Goal: Task Accomplishment & Management: Manage account settings

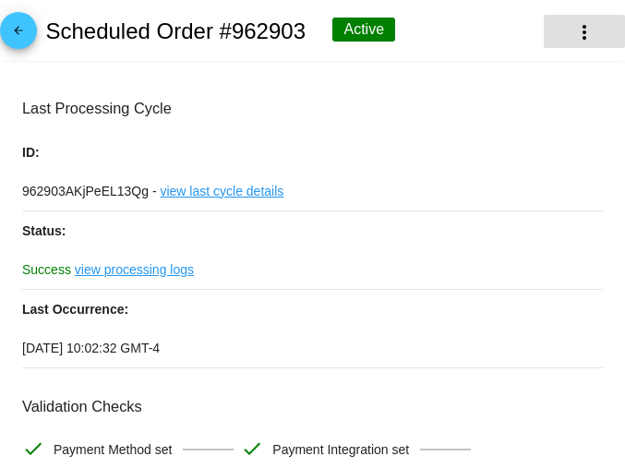
click at [573, 37] on mat-icon "more_vert" at bounding box center [584, 32] width 22 height 22
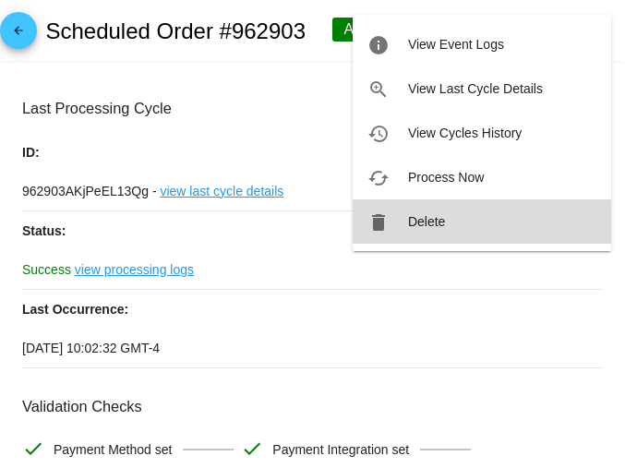
click at [406, 230] on button "delete Delete" at bounding box center [482, 221] width 258 height 44
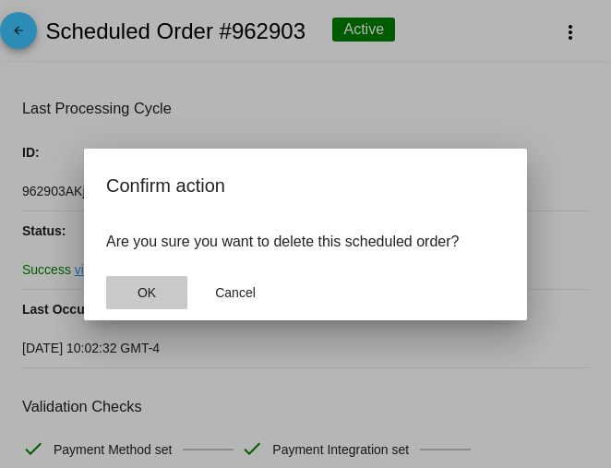
click at [140, 289] on span "OK" at bounding box center [147, 292] width 18 height 15
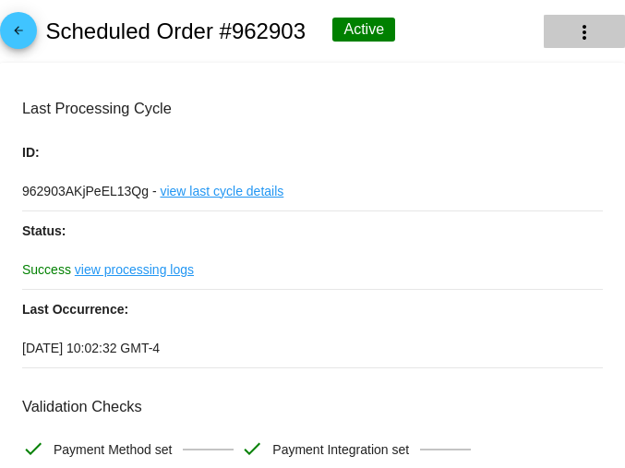
click at [578, 36] on mat-icon "more_vert" at bounding box center [584, 32] width 22 height 22
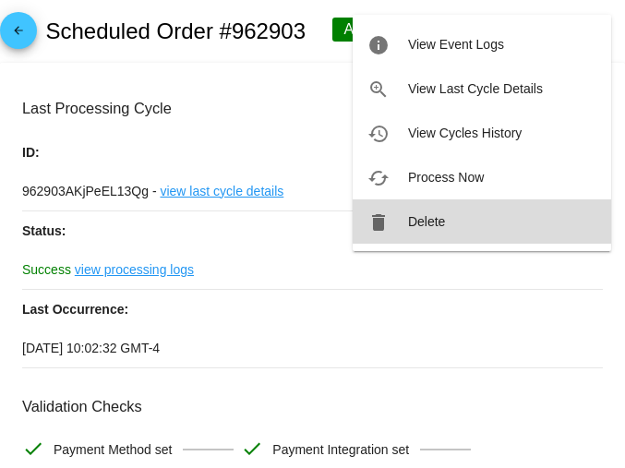
click at [424, 207] on button "delete Delete" at bounding box center [482, 221] width 258 height 44
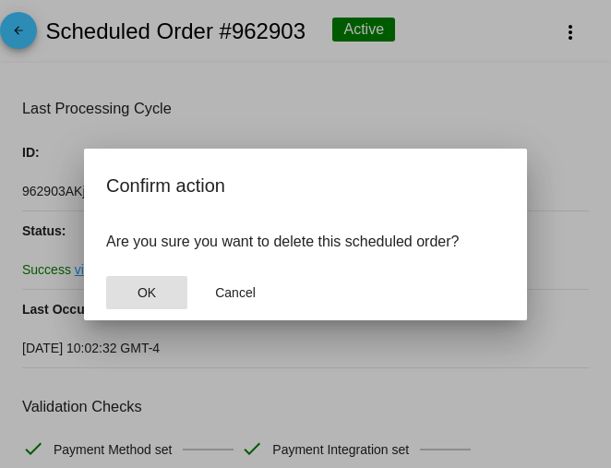
click at [138, 280] on button "OK" at bounding box center [146, 292] width 81 height 33
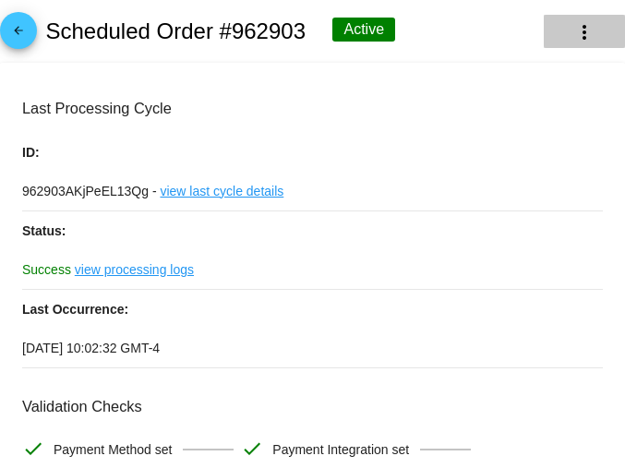
click at [573, 32] on mat-icon "more_vert" at bounding box center [584, 32] width 22 height 22
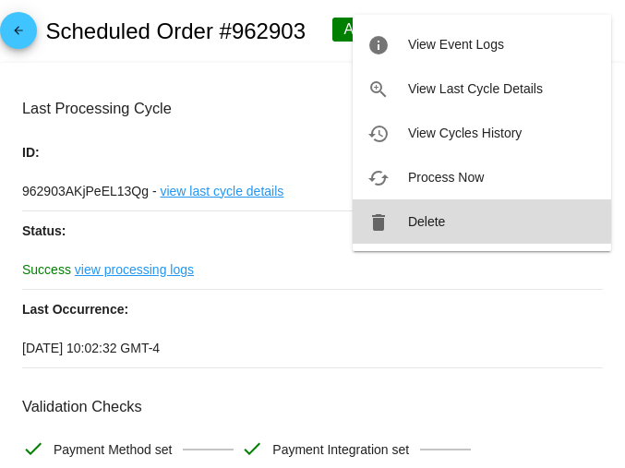
click at [413, 222] on span "Delete" at bounding box center [426, 221] width 37 height 15
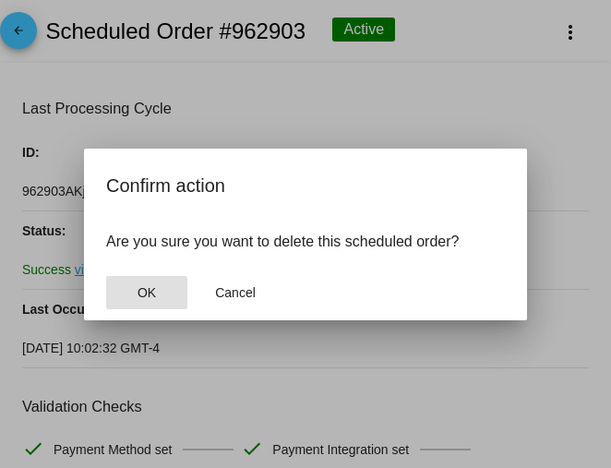
click at [161, 288] on button "OK" at bounding box center [146, 292] width 81 height 33
